Goal: Information Seeking & Learning: Learn about a topic

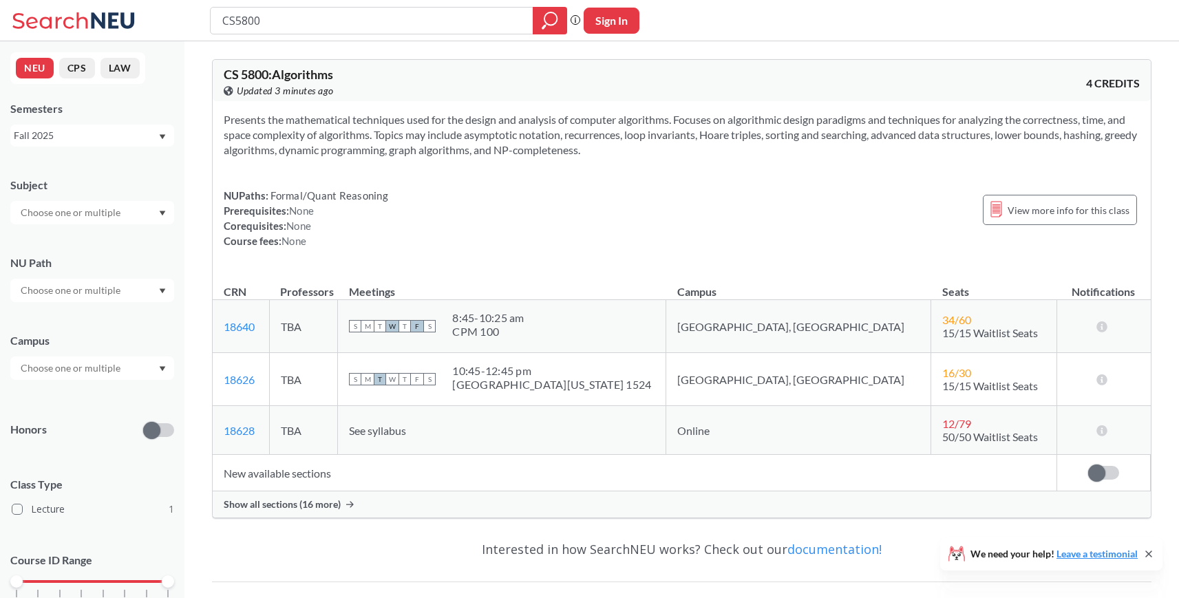
click at [303, 503] on span "Show all sections (16 more)" at bounding box center [282, 505] width 117 height 12
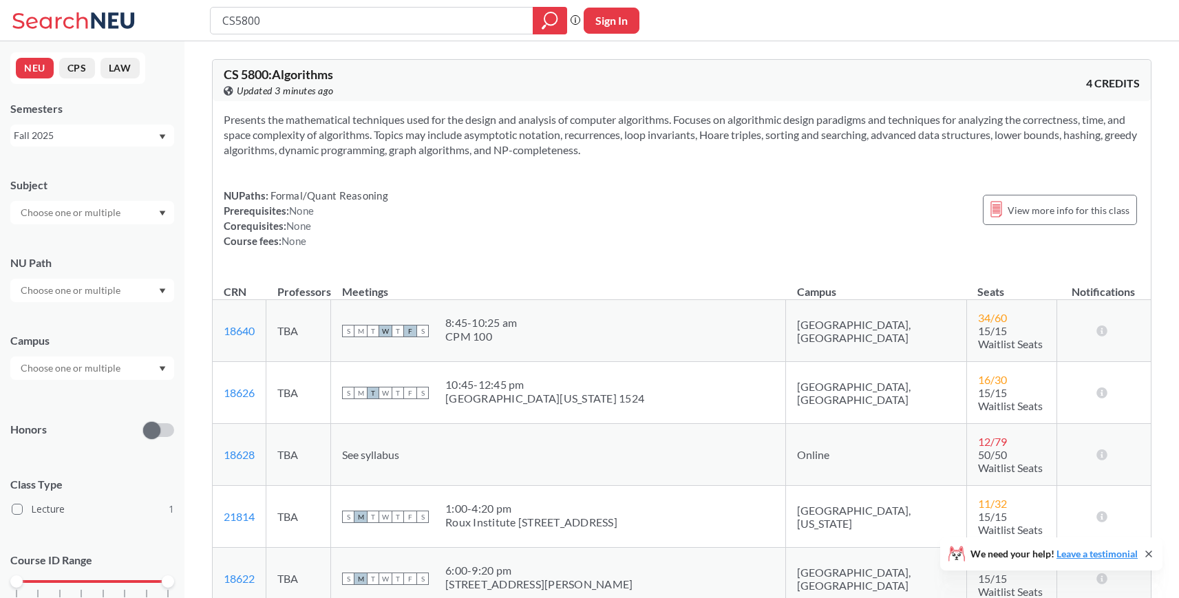
click at [119, 141] on div "Fall 2025" at bounding box center [86, 135] width 144 height 15
click at [63, 249] on div "Summer Full 2025" at bounding box center [92, 241] width 164 height 38
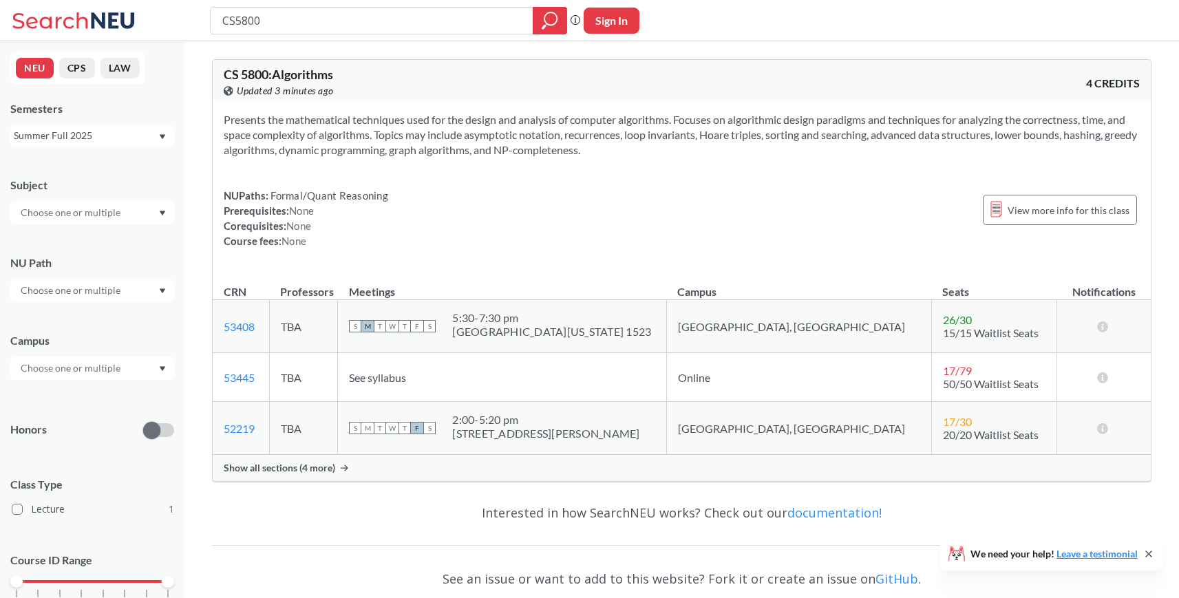
click at [84, 138] on div "Summer Full 2025" at bounding box center [86, 135] width 144 height 15
click at [275, 466] on span "Show all sections (4 more)" at bounding box center [280, 468] width 112 height 12
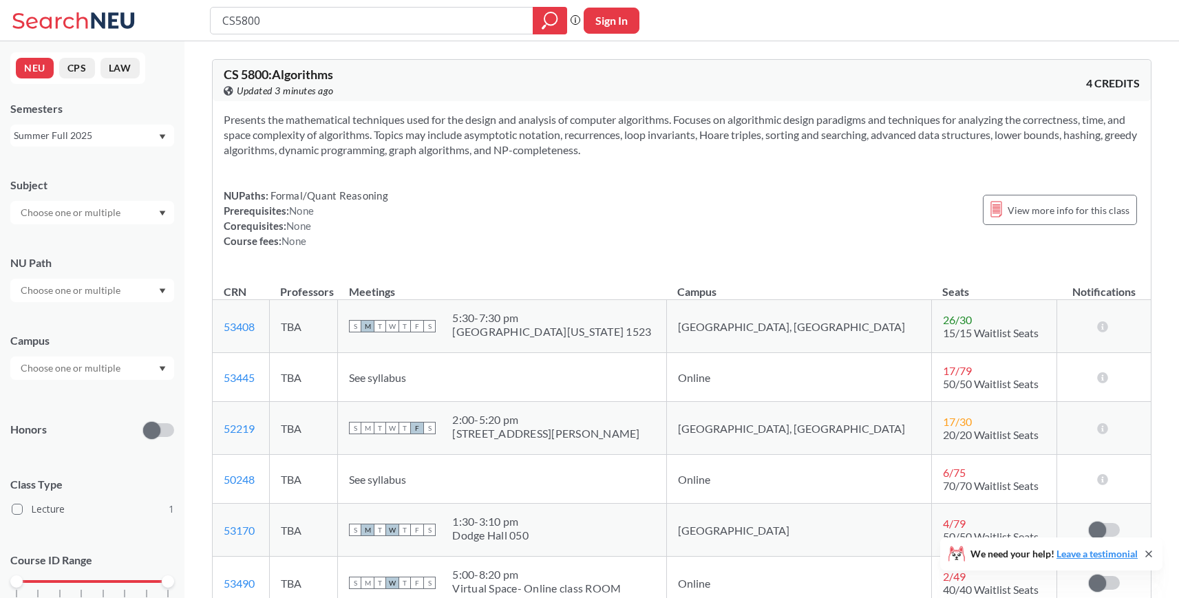
click at [62, 134] on div "Summer Full 2025" at bounding box center [86, 135] width 144 height 15
click at [67, 209] on span "Summer 2 2025" at bounding box center [53, 203] width 70 height 15
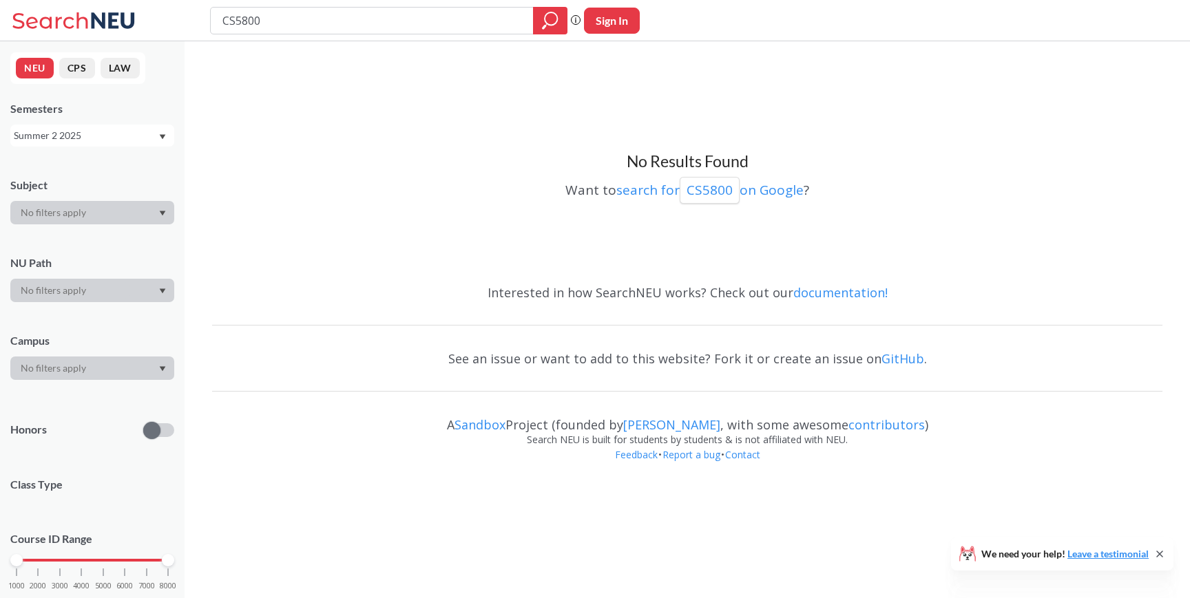
click at [104, 134] on div "Summer 2 2025" at bounding box center [86, 135] width 144 height 15
click at [70, 251] on span "Summer 1 2025" at bounding box center [53, 258] width 70 height 15
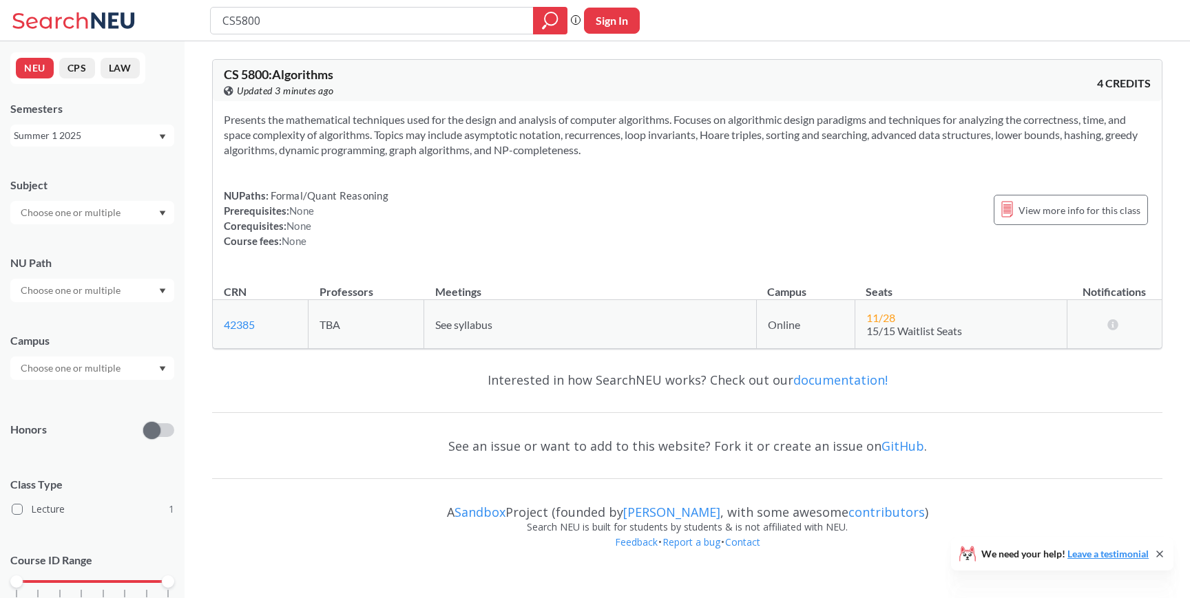
click at [103, 140] on div "Summer 1 2025" at bounding box center [86, 135] width 144 height 15
click at [78, 235] on span "Summer Full 2025" at bounding box center [58, 241] width 81 height 15
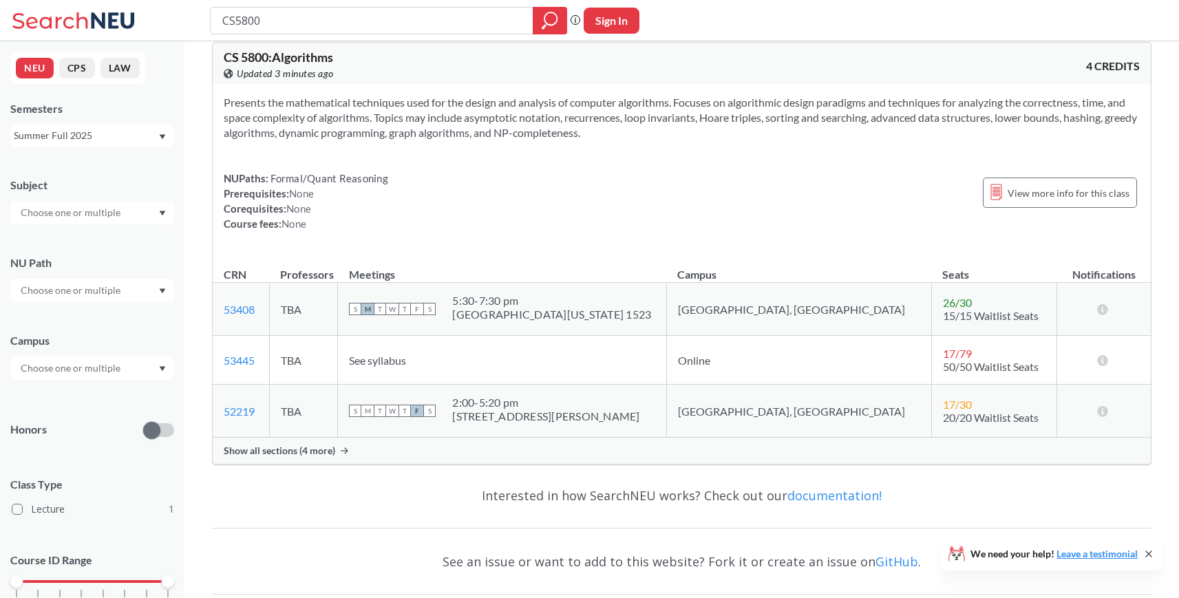
scroll to position [18, 0]
click at [622, 222] on div "NUPaths: Formal/Quant Reasoning Prerequisites: None Corequisites: None Course f…" at bounding box center [682, 200] width 916 height 61
click at [528, 202] on div "NUPaths: Formal/Quant Reasoning Prerequisites: None Corequisites: None Course f…" at bounding box center [682, 200] width 916 height 61
